Goal: Information Seeking & Learning: Learn about a topic

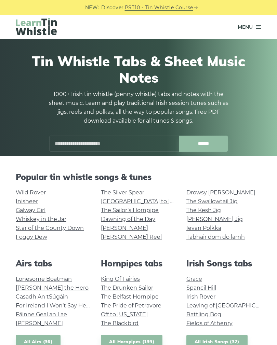
click at [38, 209] on link "Galway Girl" at bounding box center [31, 210] width 30 height 6
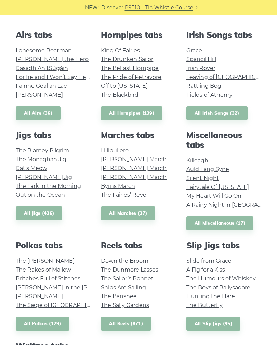
scroll to position [230, 0]
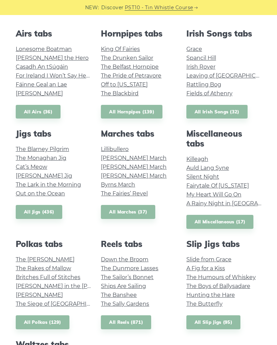
click at [128, 292] on link "The Banshee" at bounding box center [119, 295] width 36 height 6
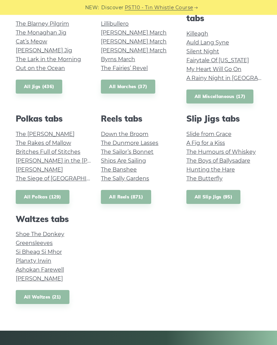
scroll to position [355, 0]
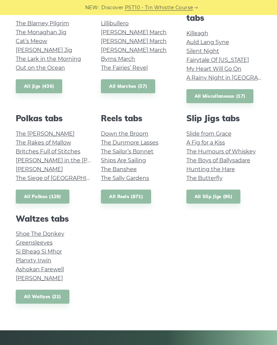
click at [138, 178] on link "The Sally Gardens" at bounding box center [125, 178] width 48 height 6
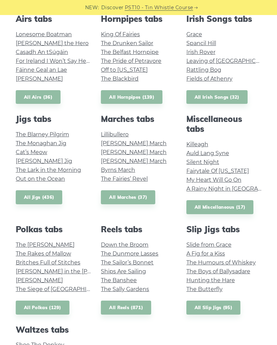
scroll to position [244, 0]
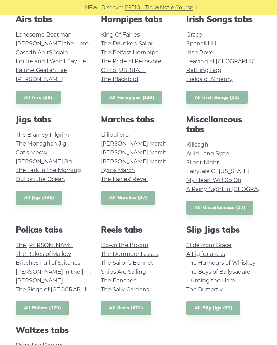
click at [133, 71] on link "Off to California" at bounding box center [124, 70] width 47 height 6
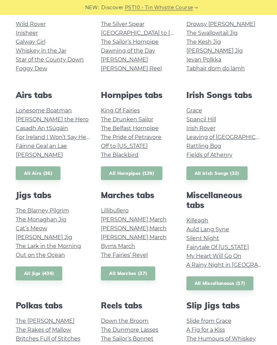
scroll to position [169, 0]
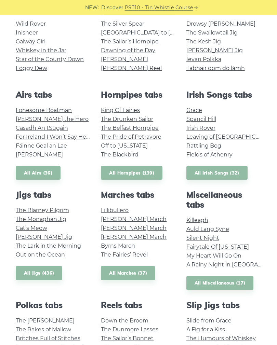
click at [231, 246] on link "Fairytale Of New York" at bounding box center [217, 246] width 62 height 6
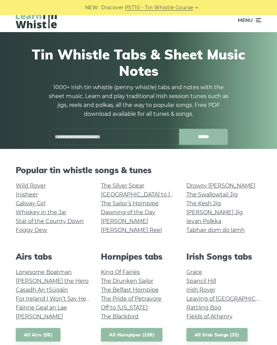
scroll to position [8, 0]
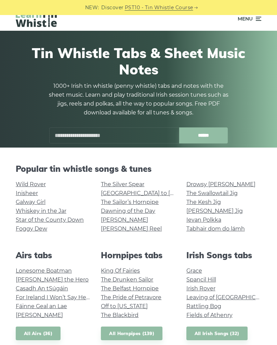
click at [69, 219] on link "Star of the County Down" at bounding box center [50, 219] width 68 height 6
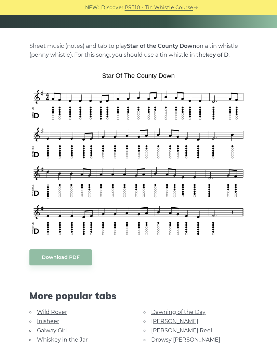
scroll to position [97, 0]
